Goal: Transaction & Acquisition: Purchase product/service

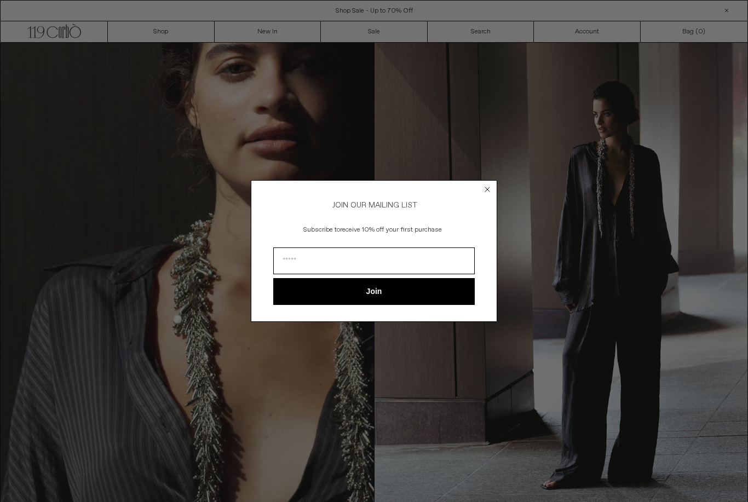
click at [499, 189] on div "Close dialog JOIN OUR MAILING LIST Subscribe to receive 10% off your first purc…" at bounding box center [374, 250] width 268 height 163
click at [492, 184] on icon "Close dialog" at bounding box center [487, 189] width 11 height 11
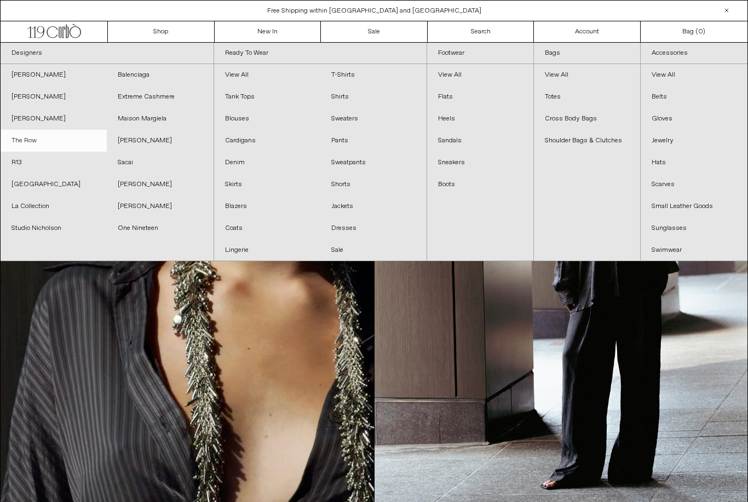
click at [30, 141] on link "The Row" at bounding box center [54, 141] width 106 height 22
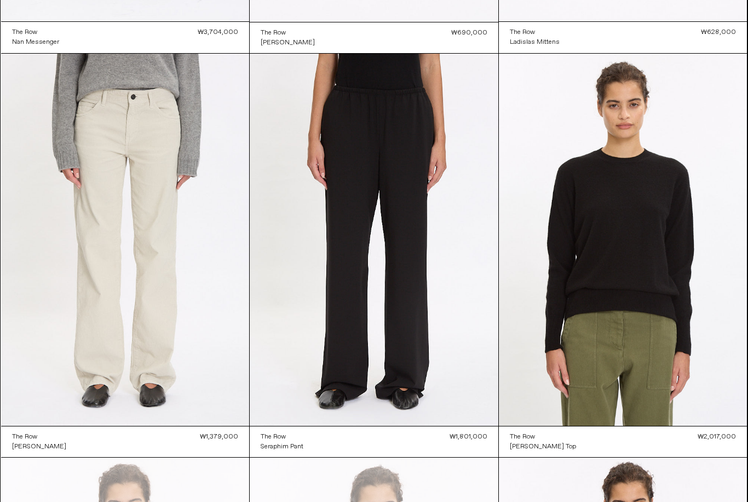
scroll to position [415, 0]
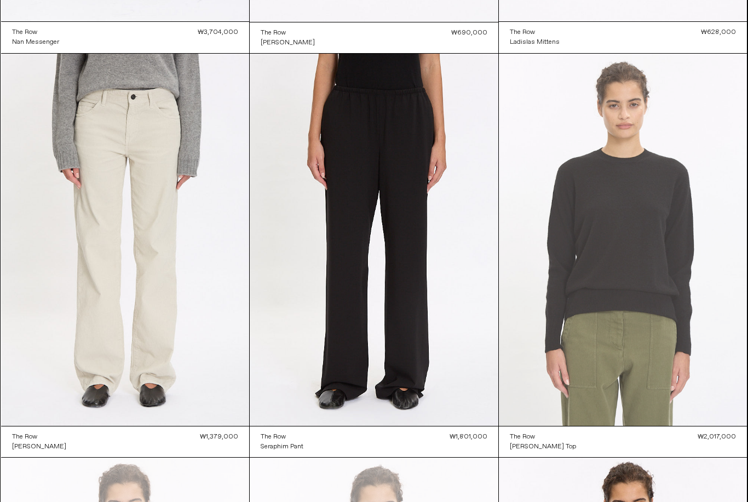
click at [676, 176] on at bounding box center [623, 240] width 249 height 372
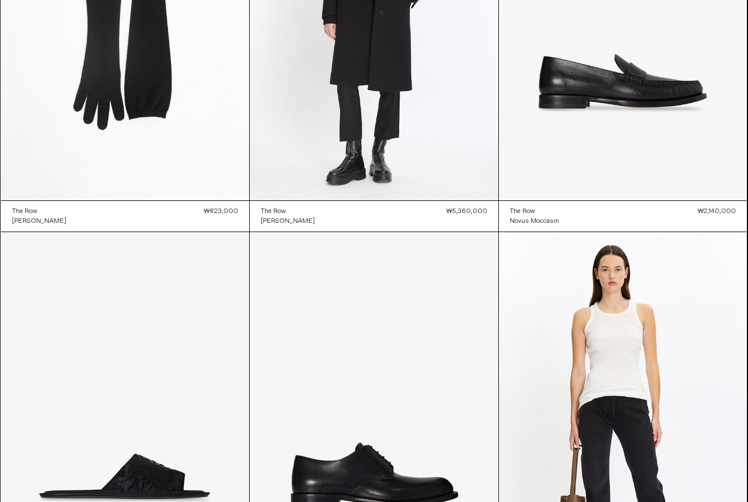
scroll to position [10292, 0]
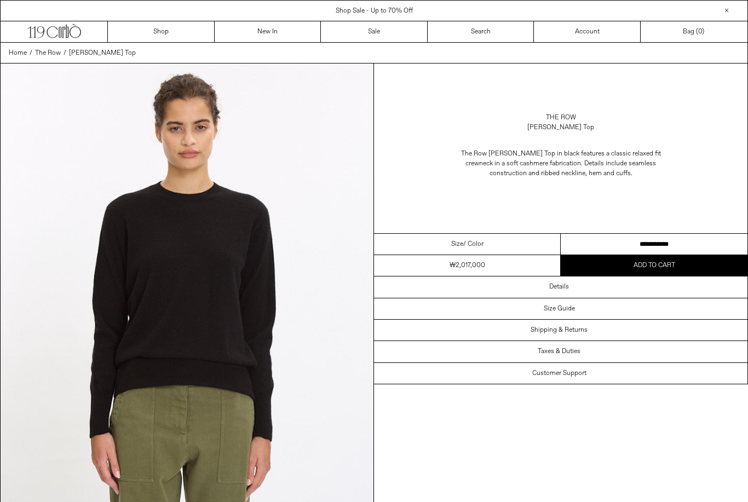
click at [670, 238] on select "**********" at bounding box center [654, 244] width 187 height 21
select select "**********"
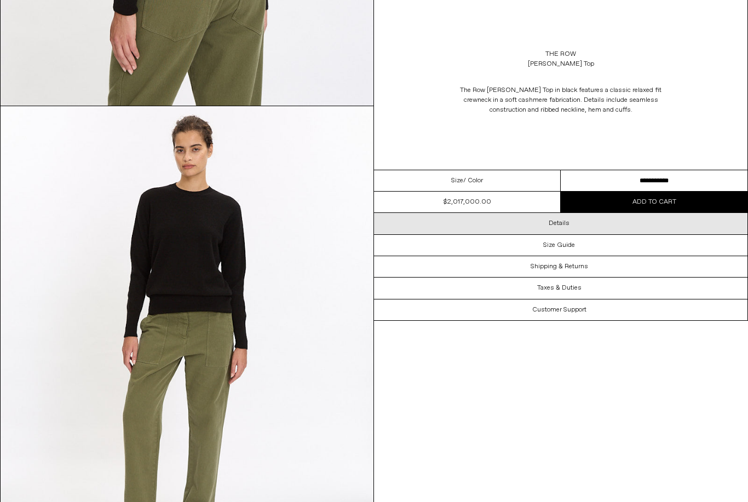
scroll to position [1357, 0]
click at [587, 217] on div "Details" at bounding box center [560, 223] width 373 height 21
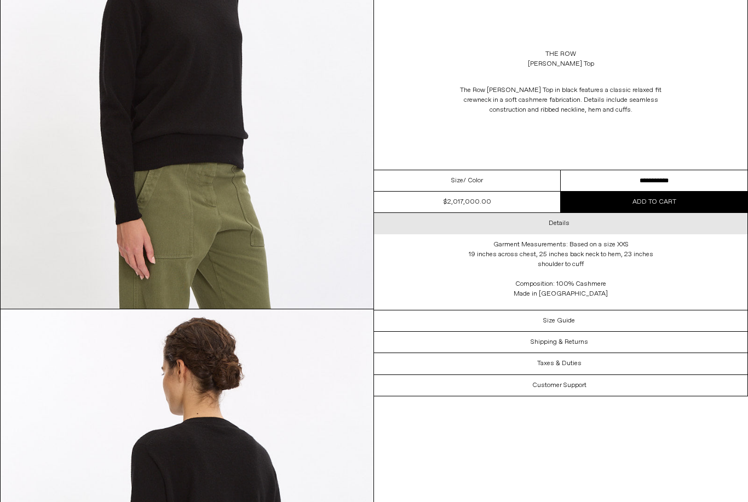
scroll to position [442, 0]
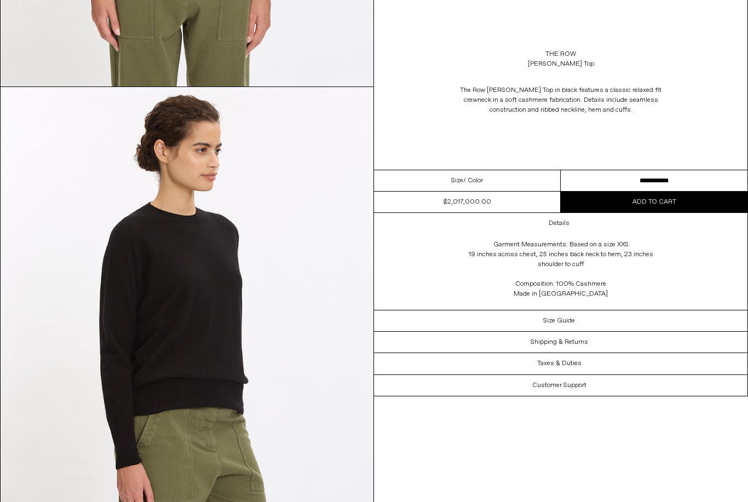
click at [249, 325] on img at bounding box center [187, 321] width 373 height 466
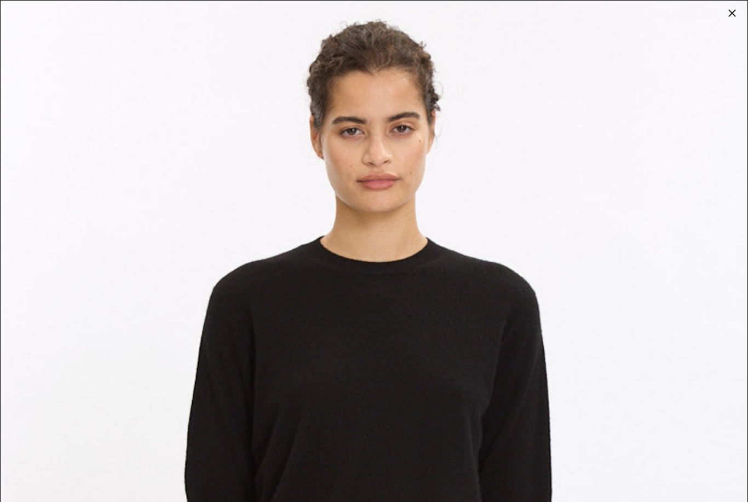
scroll to position [0, 0]
click at [741, 7] on img at bounding box center [374, 467] width 747 height 933
click at [734, 13] on div at bounding box center [731, 12] width 15 height 15
